Goal: Check status: Check status

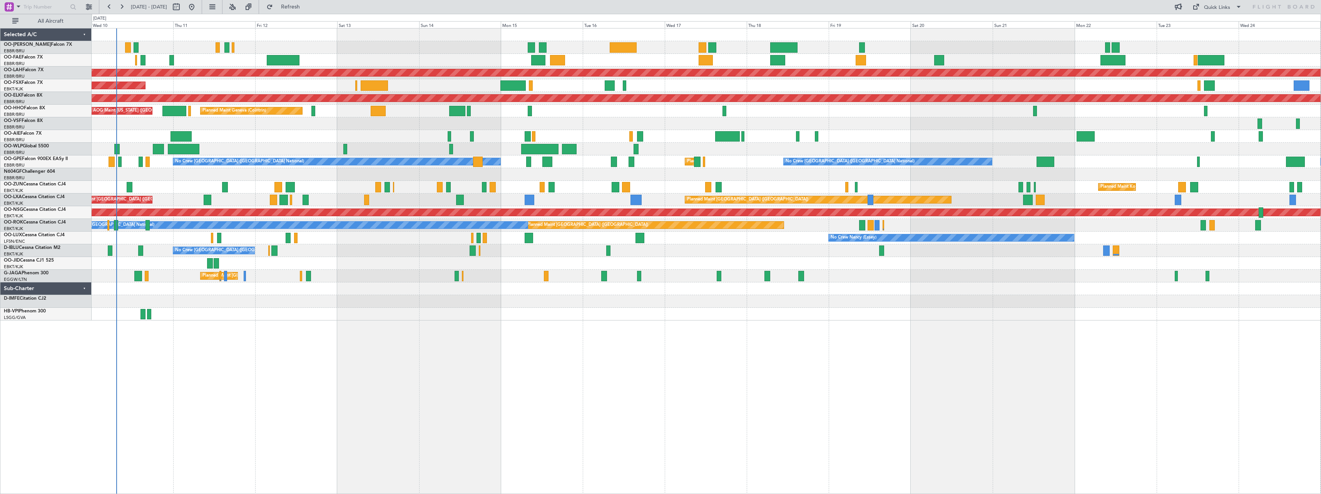
click at [331, 329] on div "Planned Maint [PERSON_NAME]-[GEOGRAPHIC_DATA][PERSON_NAME] ([GEOGRAPHIC_DATA][P…" at bounding box center [706, 261] width 1229 height 466
click at [239, 6] on button at bounding box center [232, 7] width 12 height 12
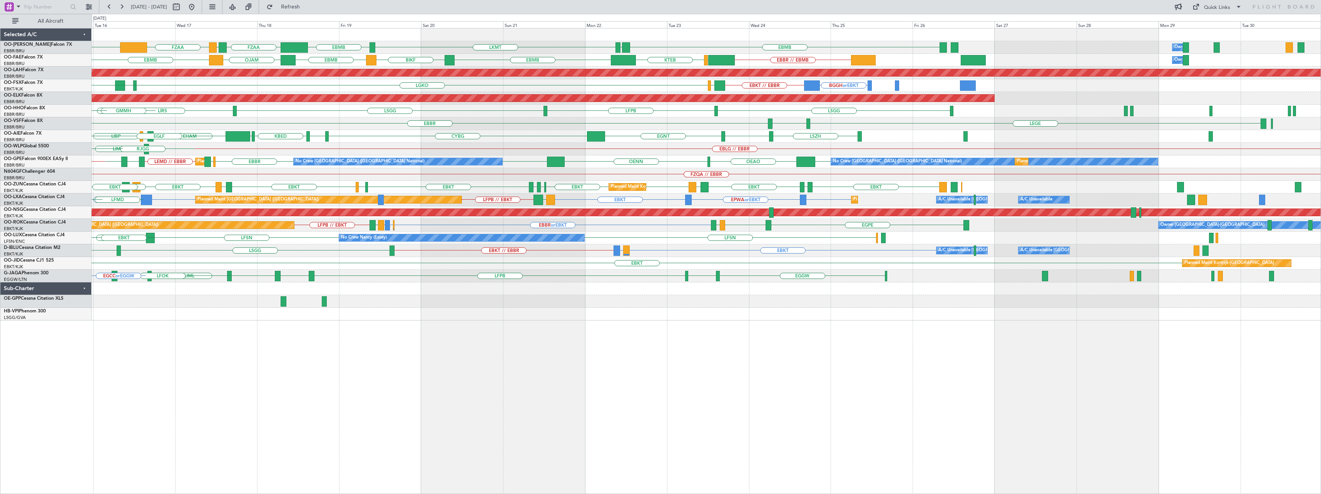
click at [667, 155] on div "FZAA EBMB LKMT EBMB FZAA FZQA EBMB EYSA Owner [GEOGRAPHIC_DATA] [GEOGRAPHIC_DAT…" at bounding box center [706, 174] width 1229 height 292
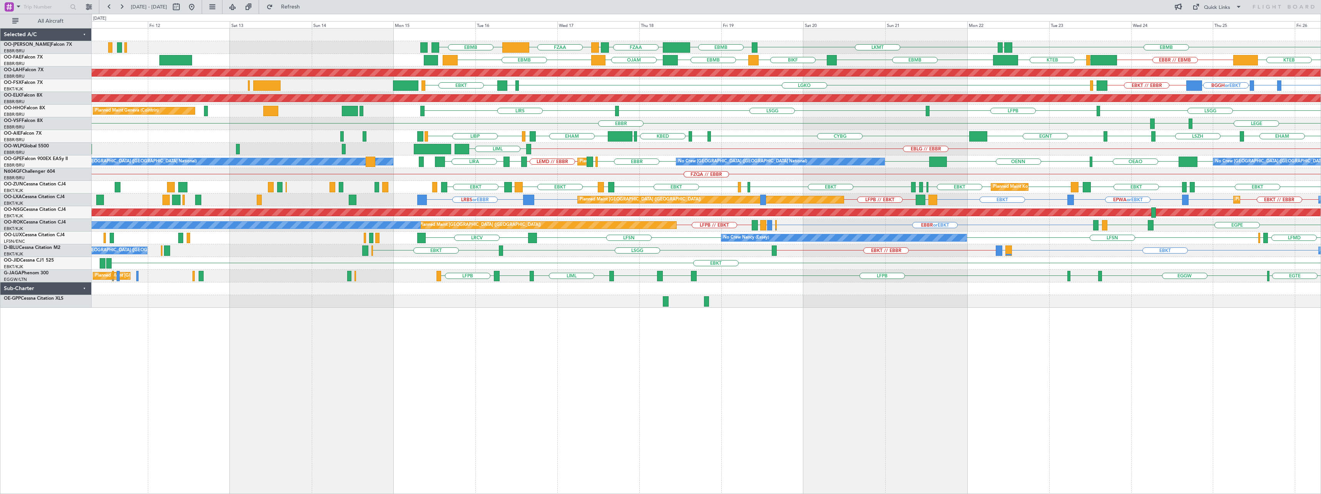
click at [850, 346] on div "FZAA EBMB LKMT EBMB FZAA FZQA EBMB EYSA [GEOGRAPHIC_DATA] EBMB Owner [GEOGRAPHI…" at bounding box center [706, 261] width 1229 height 466
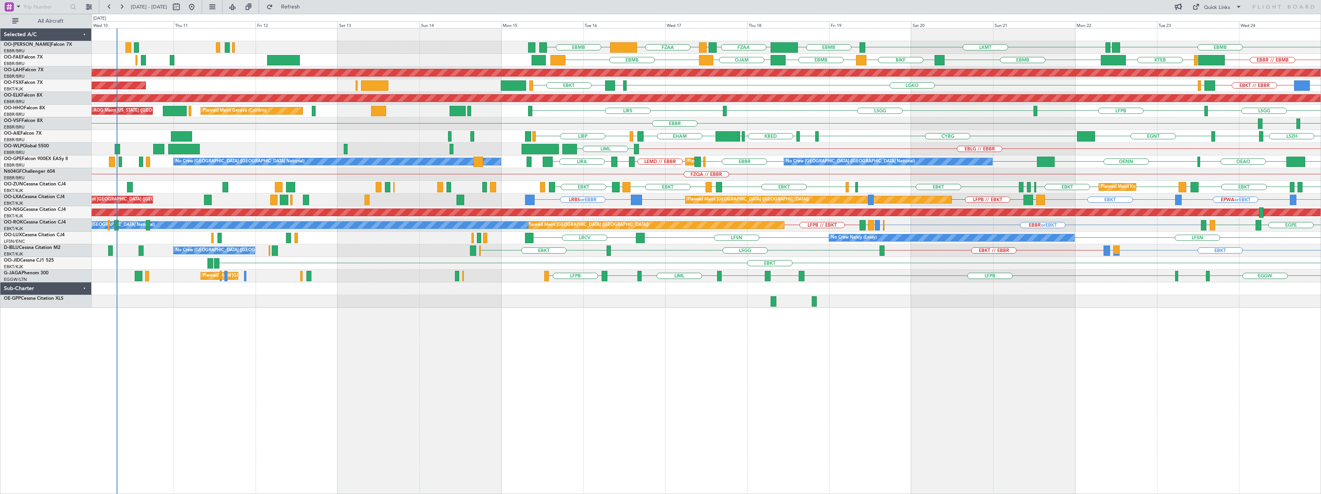
click at [528, 363] on div "FZAA EBMB LKMT EBMB FZAA FZQA EBMB EYSA [GEOGRAPHIC_DATA] EBMB EBMB EBMB BIKF E…" at bounding box center [706, 261] width 1229 height 466
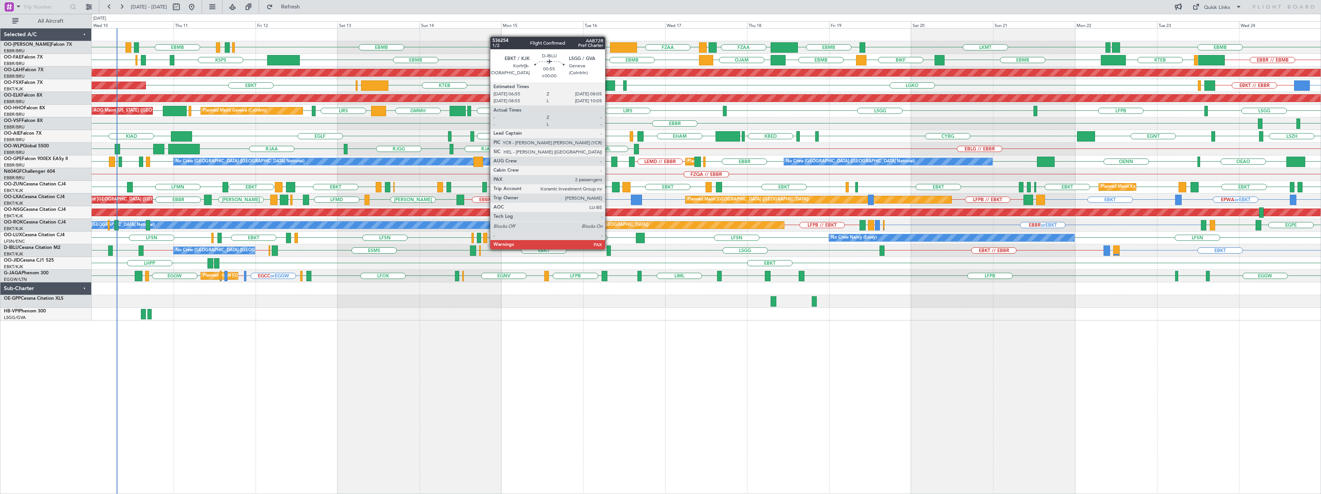
click at [609, 249] on div at bounding box center [609, 251] width 4 height 10
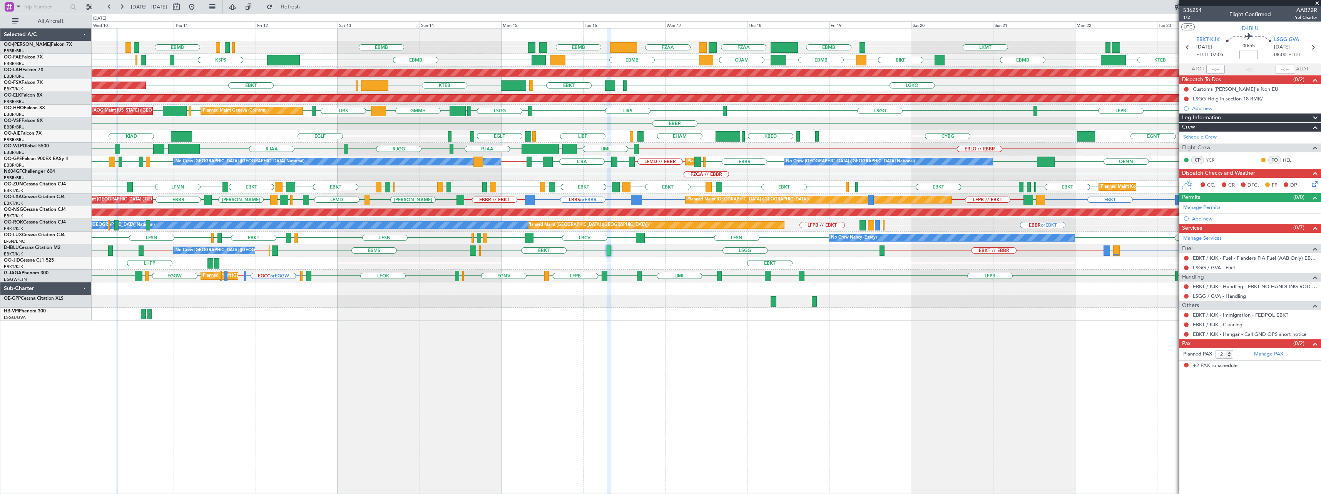
click at [1317, 3] on span at bounding box center [1317, 3] width 8 height 7
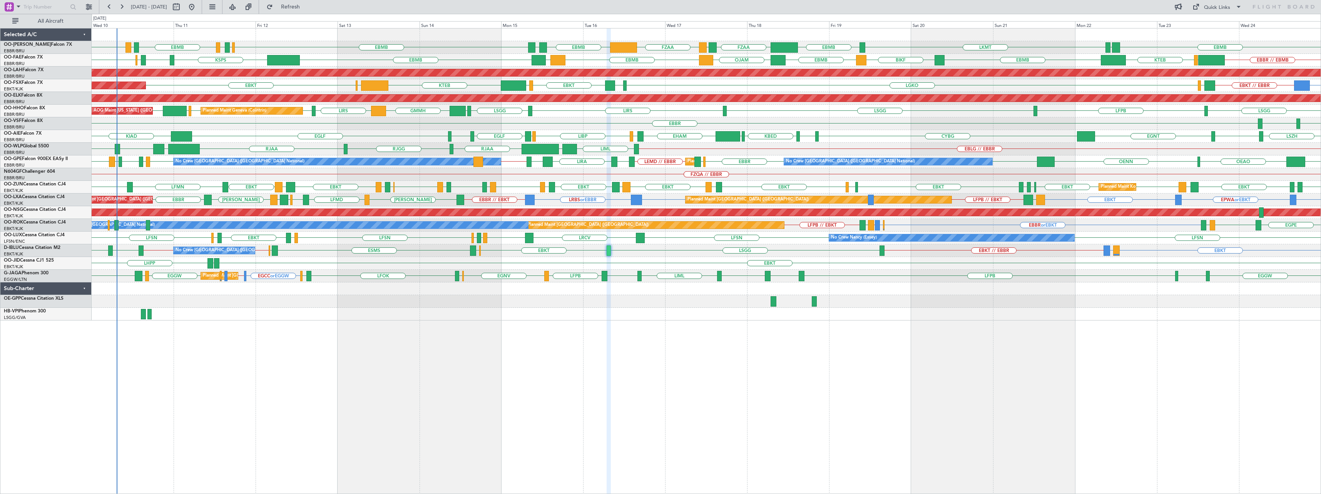
type input "0"
